Goal: Task Accomplishment & Management: Use online tool/utility

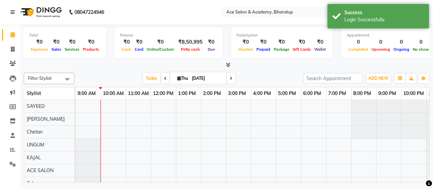
scroll to position [9, 0]
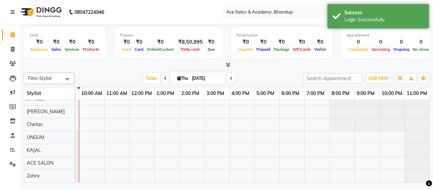
click at [164, 77] on icon at bounding box center [165, 79] width 3 height 4
type input "[DATE]"
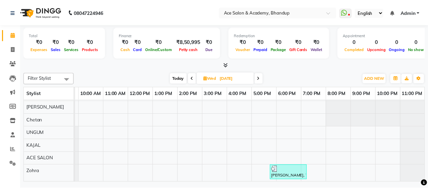
scroll to position [23, 0]
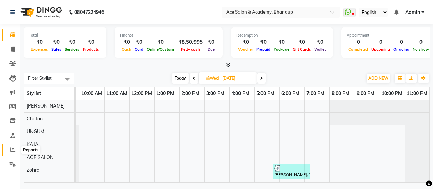
drag, startPoint x: 12, startPoint y: 148, endPoint x: 19, endPoint y: 140, distance: 10.8
click at [12, 147] on span at bounding box center [13, 150] width 12 height 8
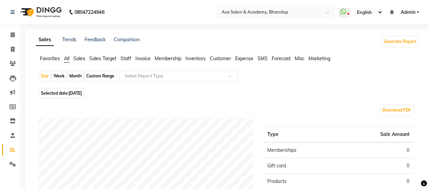
click at [76, 75] on div "Month" at bounding box center [76, 75] width 16 height 9
select select "9"
select select "2025"
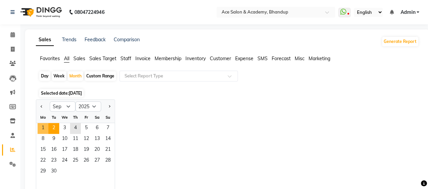
drag, startPoint x: 43, startPoint y: 129, endPoint x: 48, endPoint y: 126, distance: 6.1
click at [44, 129] on span "1" at bounding box center [43, 128] width 11 height 11
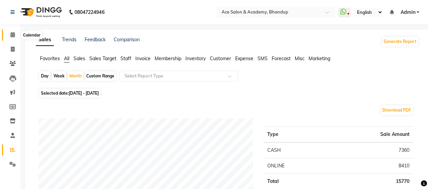
click at [10, 33] on icon at bounding box center [12, 34] width 4 height 5
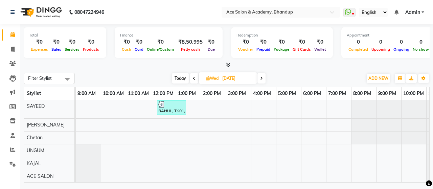
click at [264, 76] on span at bounding box center [262, 78] width 8 height 10
type input "[DATE]"
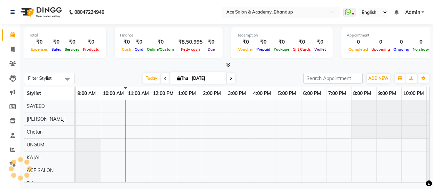
scroll to position [0, 22]
